Goal: Task Accomplishment & Management: Manage account settings

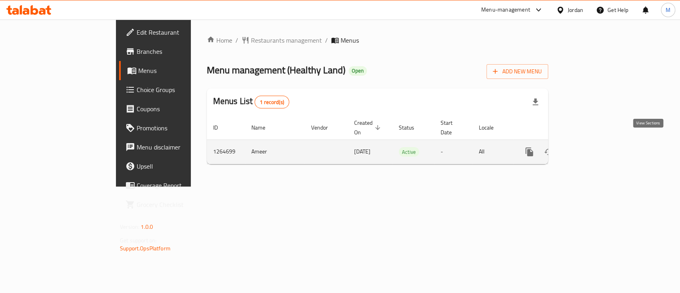
click at [591, 147] on icon "enhanced table" at bounding box center [587, 152] width 10 height 10
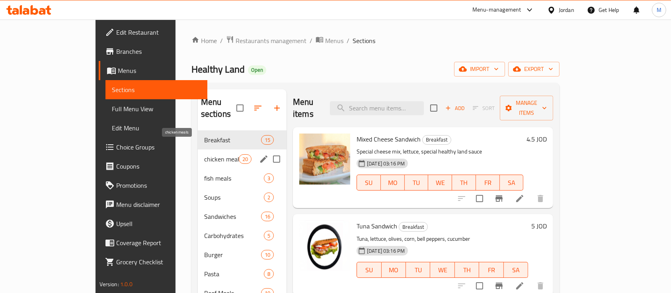
click at [204, 154] on span "chicken meals" at bounding box center [221, 159] width 35 height 10
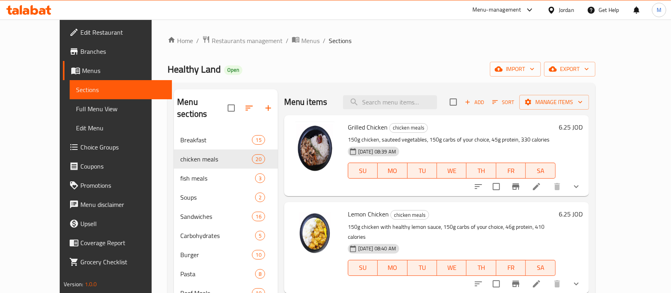
click at [356, 215] on span "Lemon Chicken" at bounding box center [368, 214] width 41 height 12
copy h6 "Lemon Chicken"
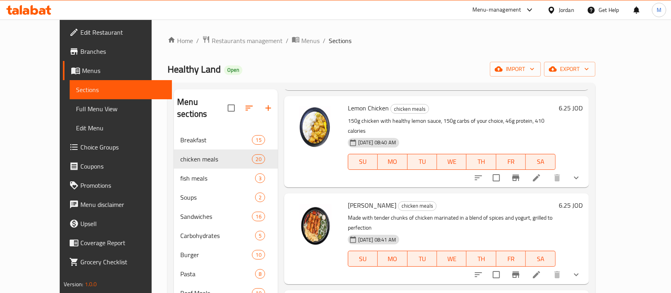
click at [353, 199] on span "[PERSON_NAME]" at bounding box center [372, 205] width 49 height 12
copy h6 "[PERSON_NAME]"
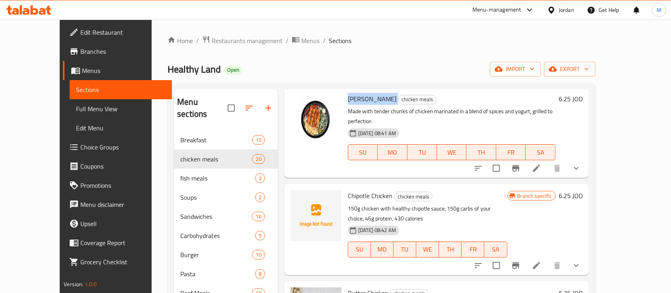
scroll to position [265, 0]
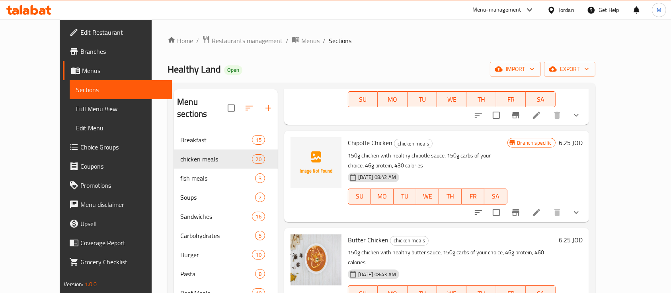
click at [348, 234] on span "Butter Chicken" at bounding box center [368, 240] width 41 height 12
copy h6 "Butter Chicken"
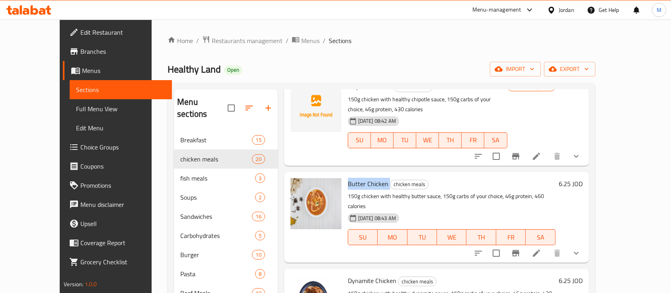
scroll to position [371, 0]
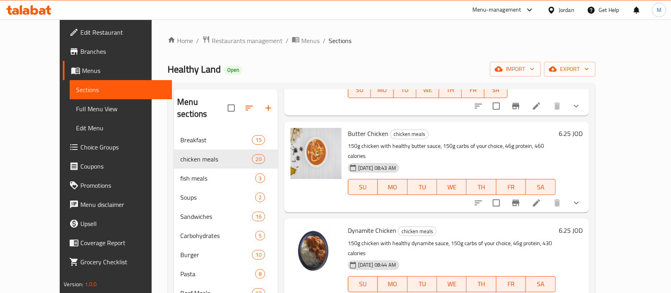
click at [348, 224] on span "Dynamite Chicken" at bounding box center [372, 230] width 49 height 12
copy h6 "Dynamite Chicken"
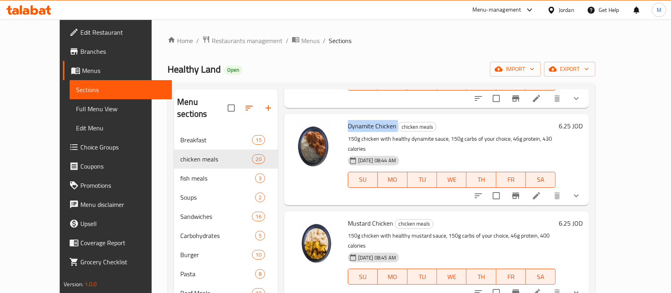
scroll to position [478, 0]
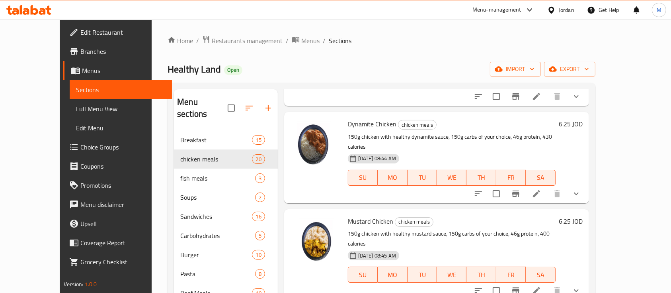
click at [354, 215] on span "Mustard Chicken" at bounding box center [370, 221] width 45 height 12
copy h6 "Mustard Chicken"
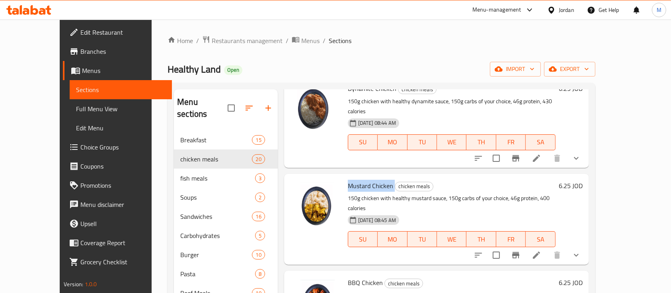
scroll to position [531, 0]
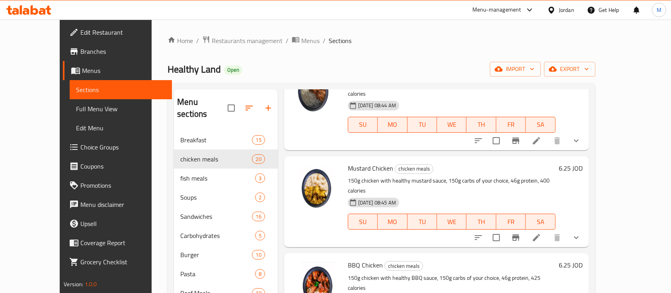
click at [357, 259] on span "BBQ Chicken" at bounding box center [365, 265] width 35 height 12
copy h6 "BBQ Chicken"
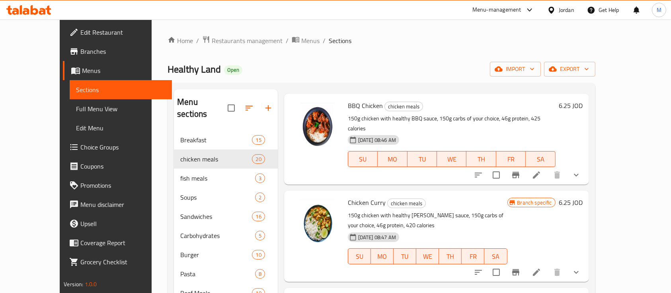
click at [357, 196] on span "Chicken Curry" at bounding box center [367, 202] width 38 height 12
copy h6 "Chicken Curry"
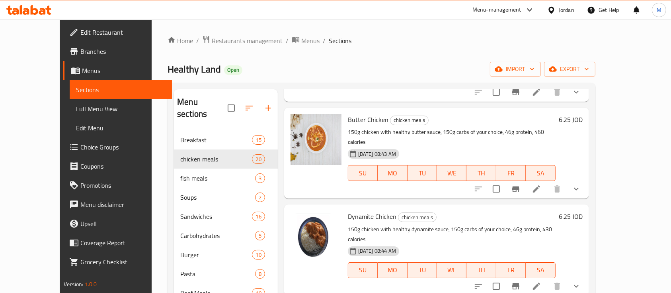
scroll to position [319, 0]
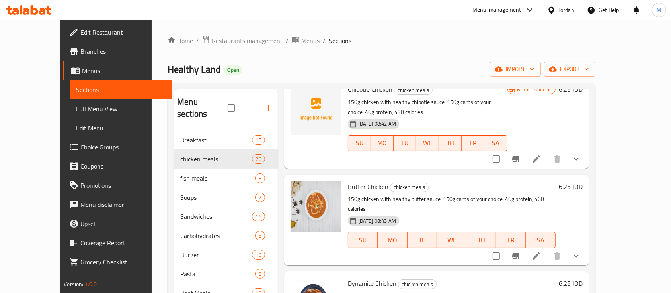
click at [496, 8] on div "Menu-management" at bounding box center [497, 10] width 49 height 10
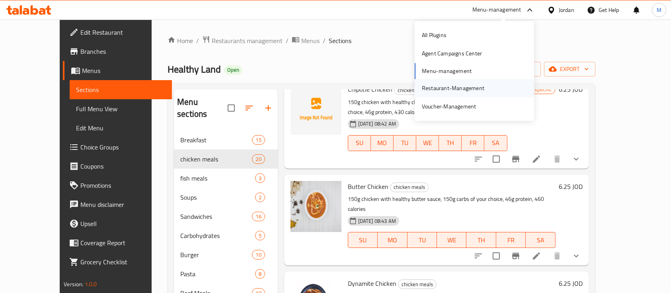
click at [460, 90] on div "Restaurant-Management" at bounding box center [453, 88] width 63 height 9
